Goal: Transaction & Acquisition: Download file/media

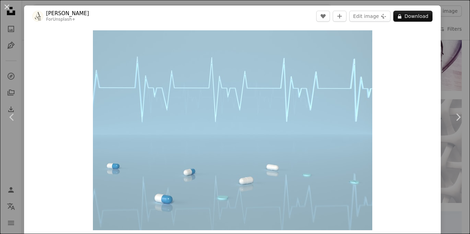
scroll to position [5, 0]
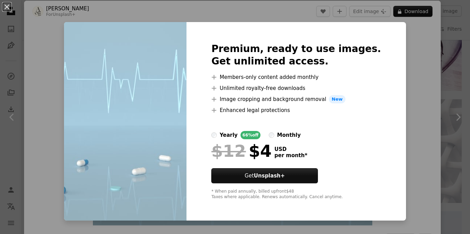
click at [411, 71] on div "An X shape Premium, ready to use images. Get unlimited access. A plus sign Memb…" at bounding box center [235, 117] width 470 height 234
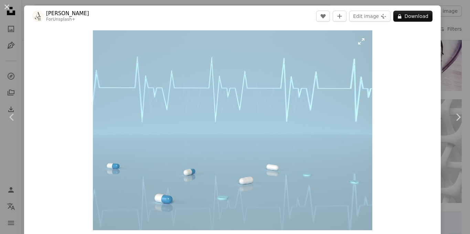
click at [362, 106] on img "Zoom in on this image" at bounding box center [232, 130] width 279 height 200
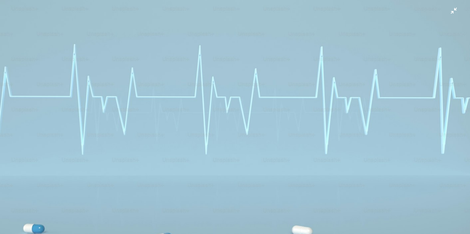
click at [374, 118] on img "Zoom out on this image" at bounding box center [235, 168] width 471 height 337
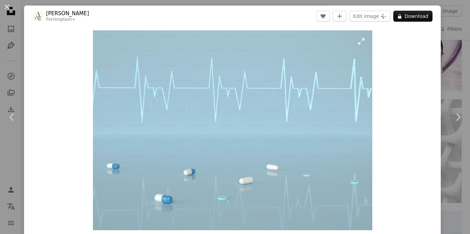
click at [369, 119] on img "Zoom in on this image" at bounding box center [232, 130] width 279 height 200
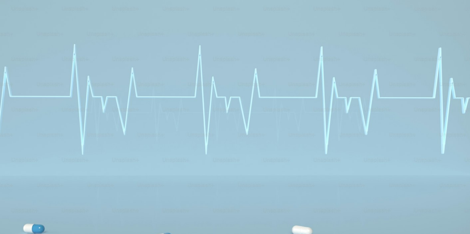
scroll to position [48, 0]
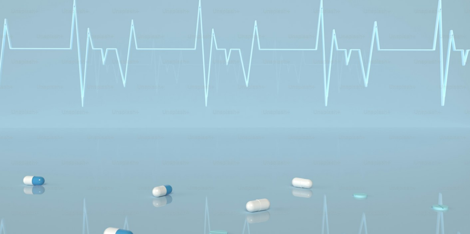
click at [370, 115] on img "Zoom out on this image" at bounding box center [235, 120] width 471 height 337
click at [369, 117] on img "Zoom out on this image" at bounding box center [232, 130] width 279 height 200
click at [384, 123] on img "Zoom out on this image" at bounding box center [235, 120] width 471 height 337
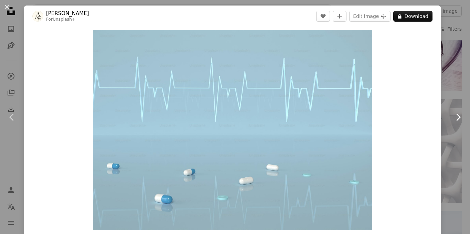
click at [453, 119] on icon "Chevron right" at bounding box center [458, 117] width 11 height 11
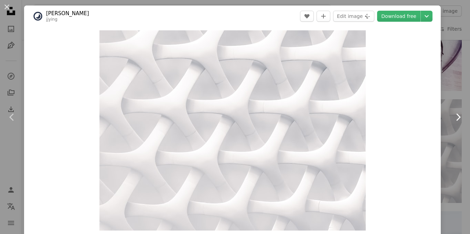
click at [450, 123] on link "Chevron right" at bounding box center [458, 117] width 24 height 66
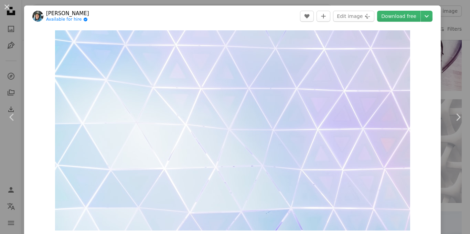
click at [451, 78] on div "An X shape Chevron left Chevron right [PERSON_NAME] Available for hire A checkm…" at bounding box center [235, 117] width 470 height 234
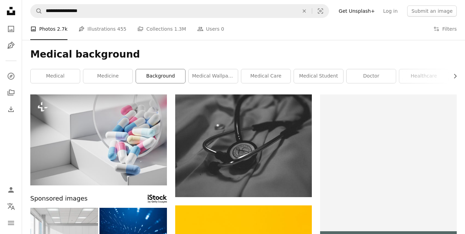
click at [161, 76] on link "background" at bounding box center [160, 76] width 49 height 14
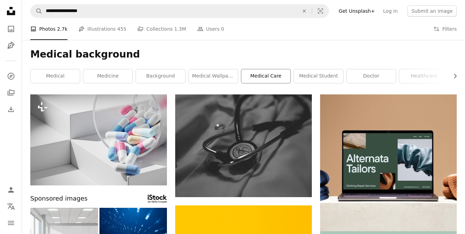
click at [273, 80] on link "medical care" at bounding box center [265, 76] width 49 height 14
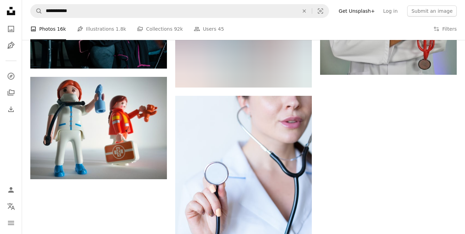
scroll to position [812, 0]
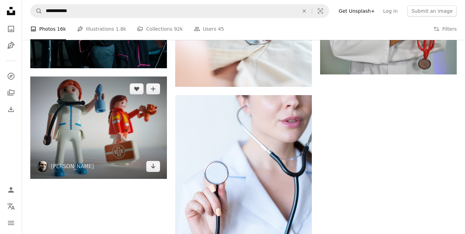
click at [142, 149] on img at bounding box center [98, 127] width 137 height 103
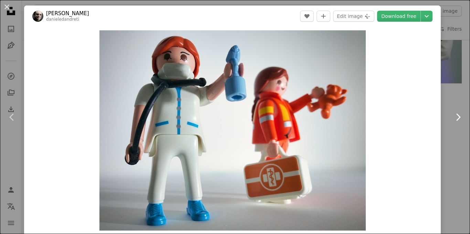
click at [454, 121] on icon "Chevron right" at bounding box center [458, 117] width 11 height 11
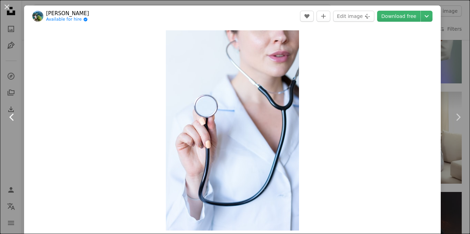
click at [12, 115] on icon at bounding box center [11, 116] width 4 height 7
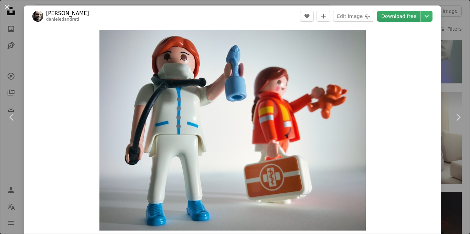
click at [402, 17] on link "Download free" at bounding box center [398, 16] width 43 height 11
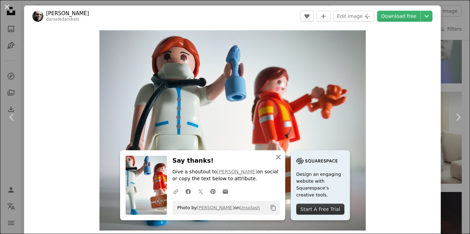
click at [277, 159] on icon "An X shape" at bounding box center [278, 157] width 8 height 8
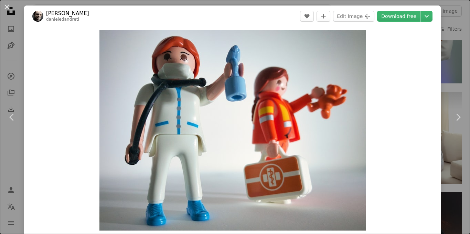
click at [455, 50] on div "An X shape Chevron left Chevron right [PERSON_NAME] A heart A plus sign Edit im…" at bounding box center [235, 117] width 470 height 234
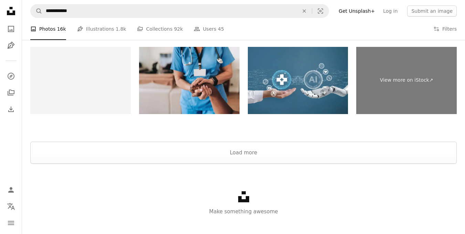
scroll to position [1947, 0]
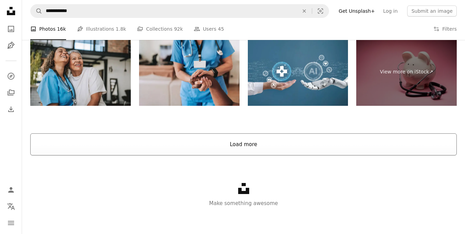
click at [360, 149] on button "Load more" at bounding box center [243, 144] width 426 height 22
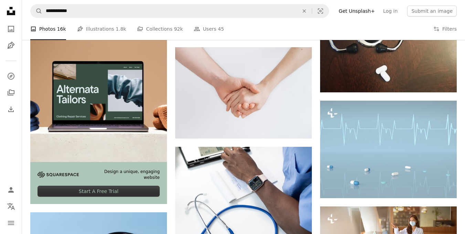
scroll to position [1079, 0]
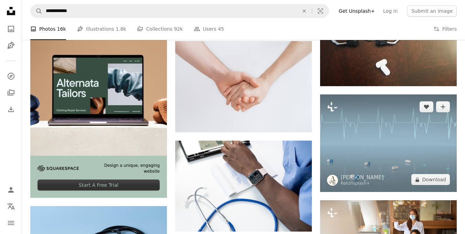
click at [356, 133] on img at bounding box center [388, 142] width 137 height 97
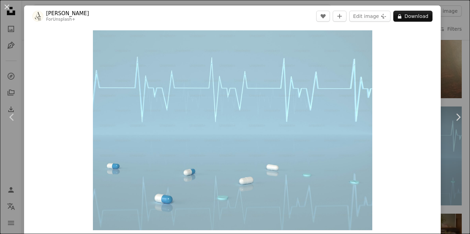
click at [441, 19] on div "An X shape Chevron left Chevron right [PERSON_NAME] For Unsplash+ A heart A plu…" at bounding box center [235, 117] width 470 height 234
